Goal: Navigation & Orientation: Go to known website

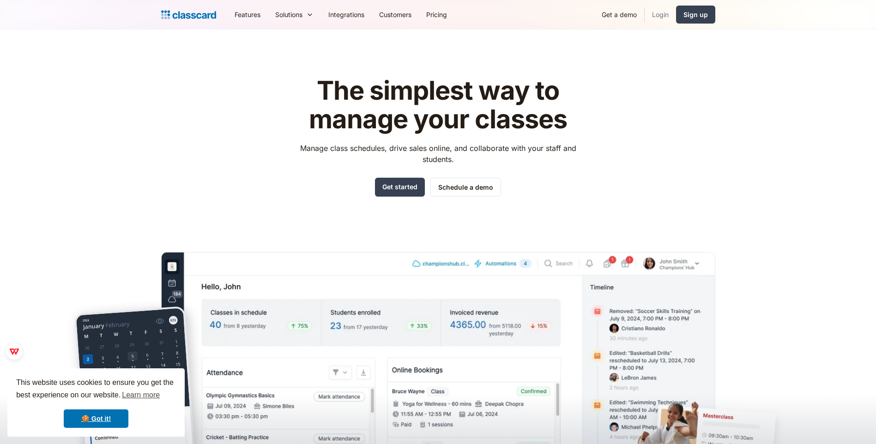
click at [658, 18] on link "Login" at bounding box center [659, 14] width 31 height 21
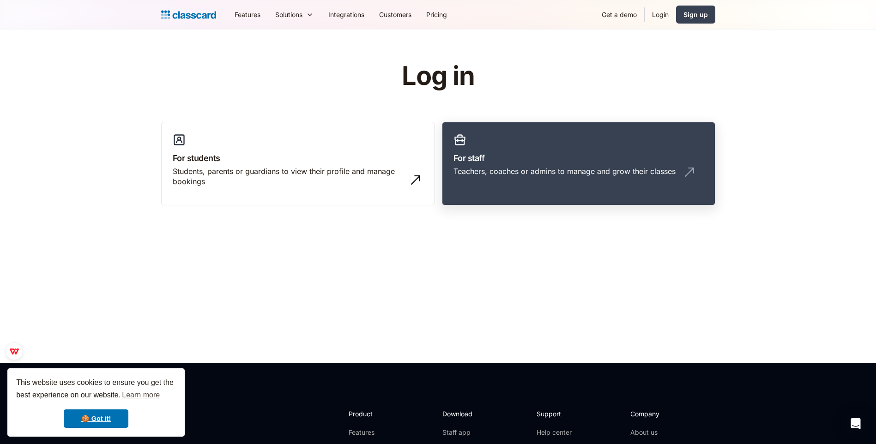
click at [552, 186] on link "For staff Teachers, coaches or admins to manage and grow their classes" at bounding box center [578, 164] width 273 height 84
